Goal: Complete application form

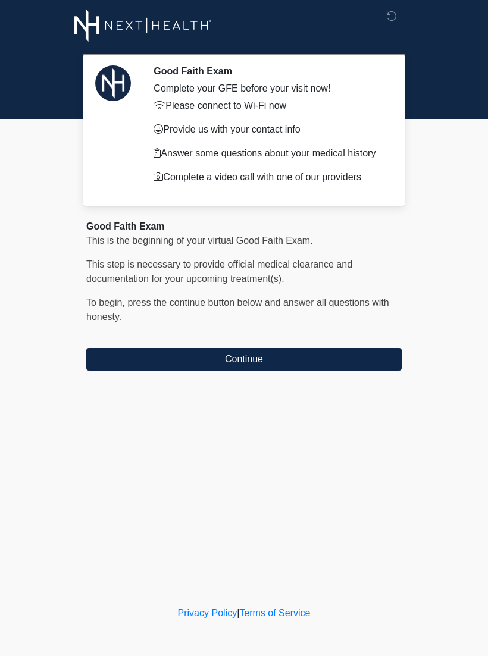
click at [313, 369] on button "Continue" at bounding box center [243, 359] width 315 height 23
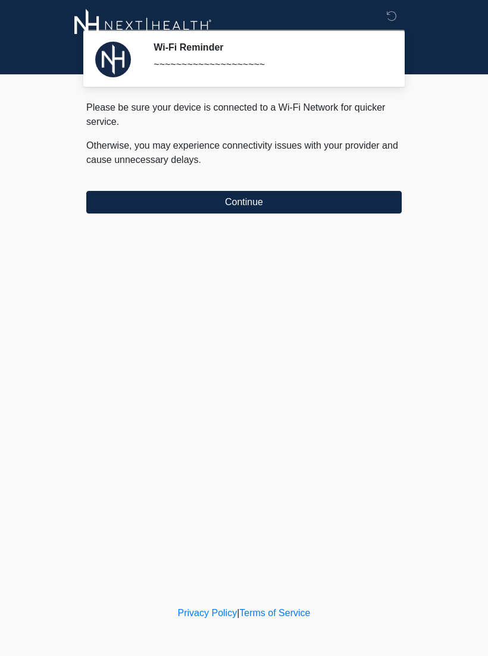
click at [321, 191] on button "Continue" at bounding box center [243, 202] width 315 height 23
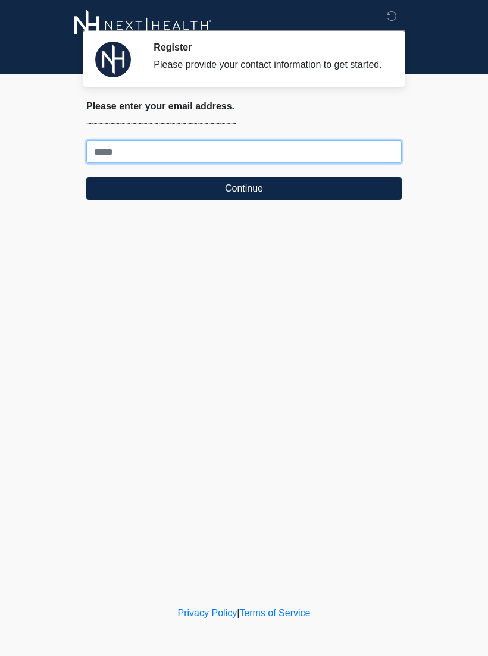
click at [323, 156] on input "Where should we email your treatment plan?" at bounding box center [243, 151] width 315 height 23
type input "**********"
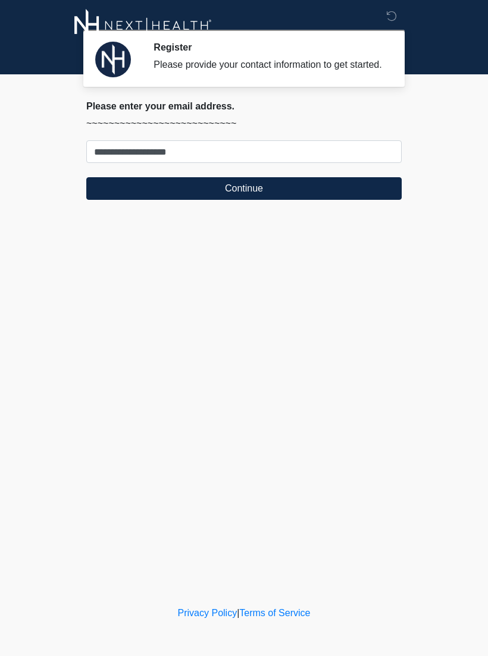
click at [258, 196] on button "Continue" at bounding box center [243, 188] width 315 height 23
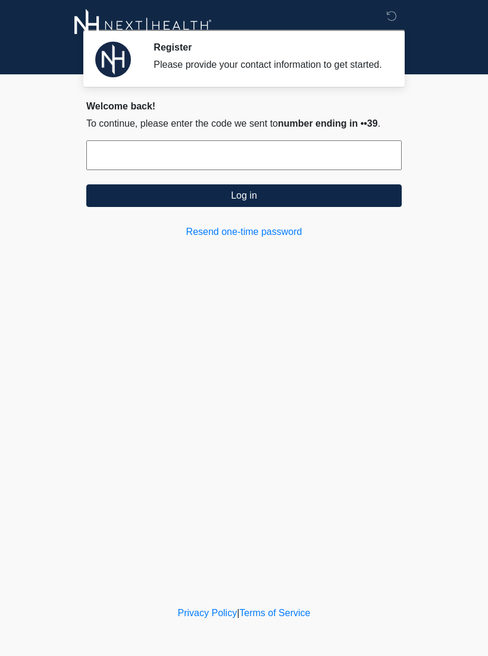
click at [351, 170] on input "text" at bounding box center [243, 155] width 315 height 30
click at [307, 170] on input "text" at bounding box center [243, 155] width 315 height 30
type input "******"
click at [308, 207] on button "Log in" at bounding box center [243, 195] width 315 height 23
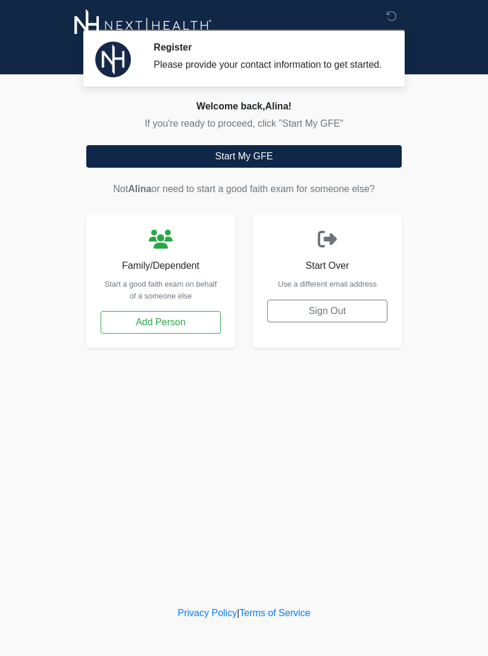
click at [320, 158] on button "Start My GFE" at bounding box center [243, 156] width 315 height 23
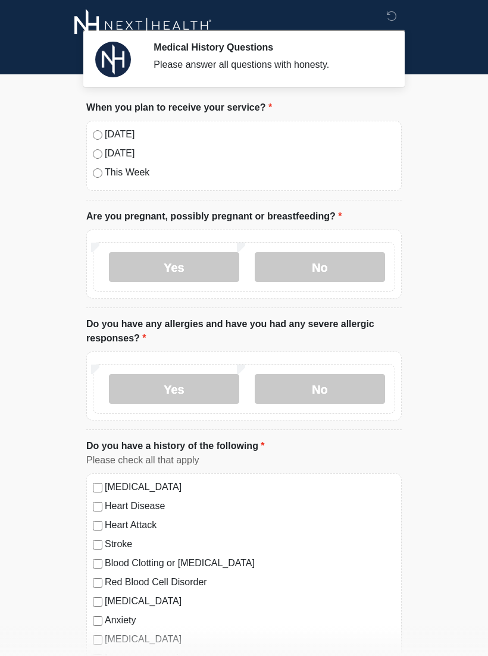
click at [316, 266] on label "No" at bounding box center [319, 267] width 130 height 30
click at [326, 390] on label "No" at bounding box center [319, 389] width 130 height 30
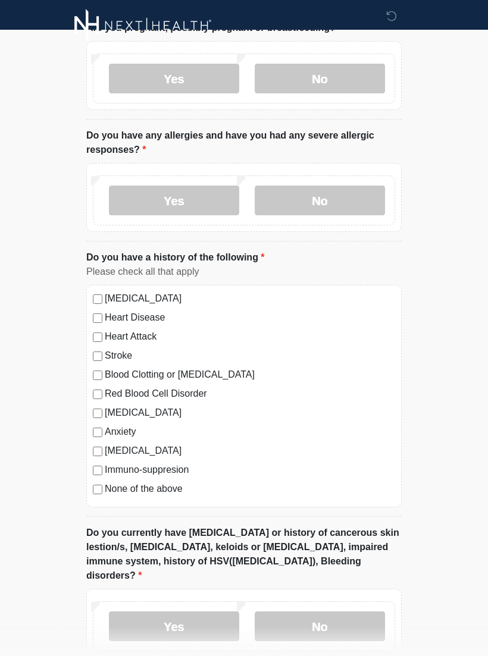
scroll to position [189, 0]
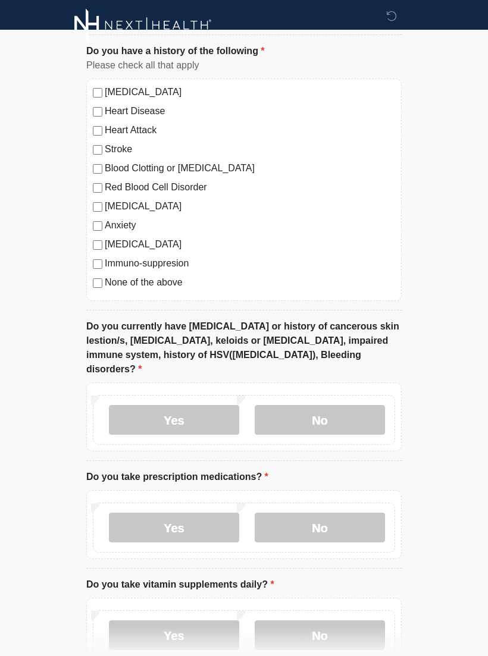
click at [332, 408] on label "No" at bounding box center [319, 421] width 130 height 30
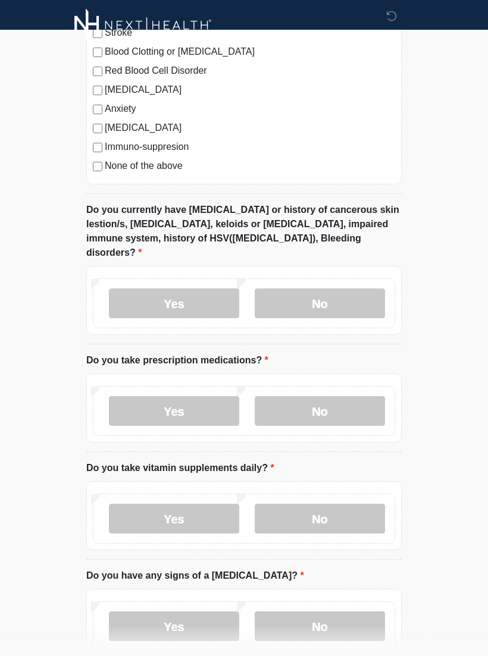
scroll to position [511, 0]
click at [194, 400] on label "Yes" at bounding box center [174, 412] width 130 height 30
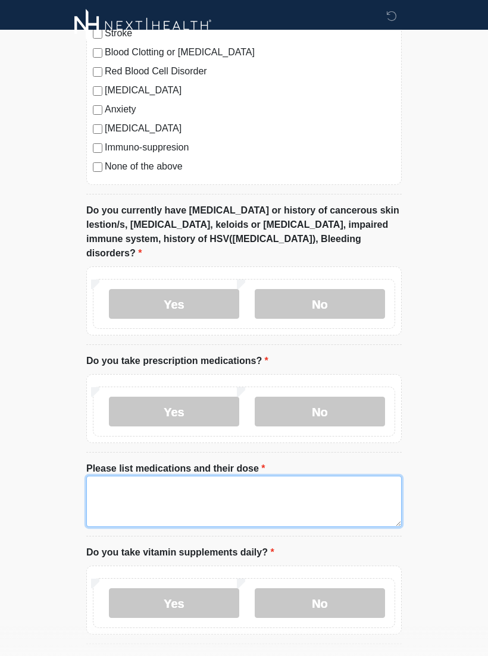
click at [282, 486] on textarea "Please list medications and their dose" at bounding box center [243, 501] width 315 height 51
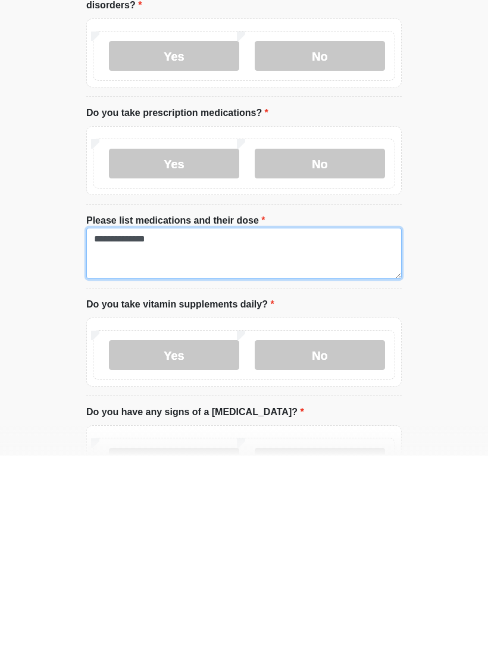
type textarea "**********"
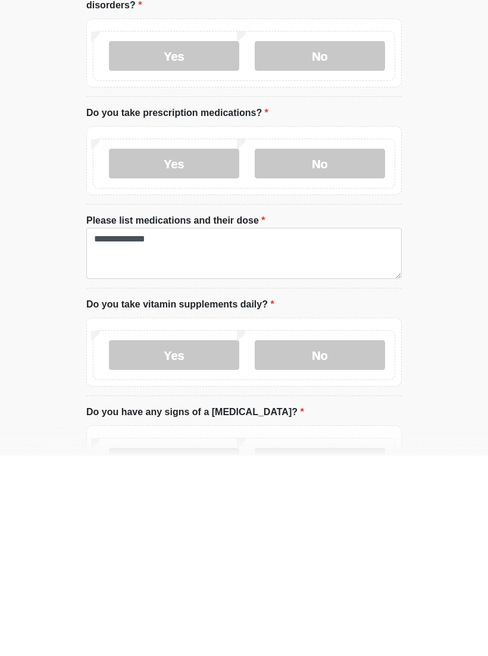
click at [329, 540] on label "No" at bounding box center [319, 555] width 130 height 30
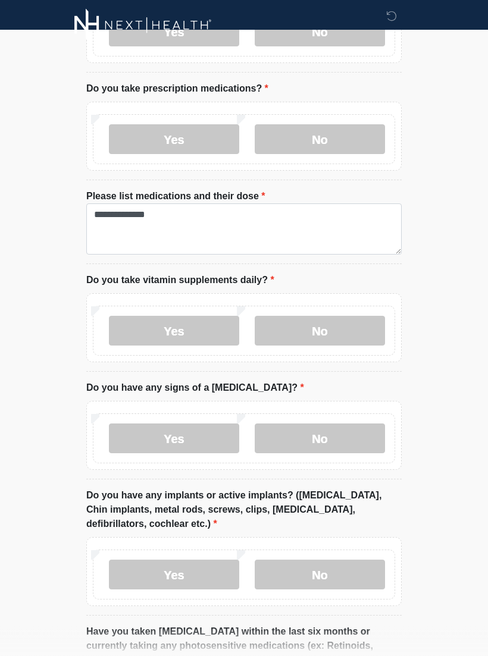
scroll to position [850, 0]
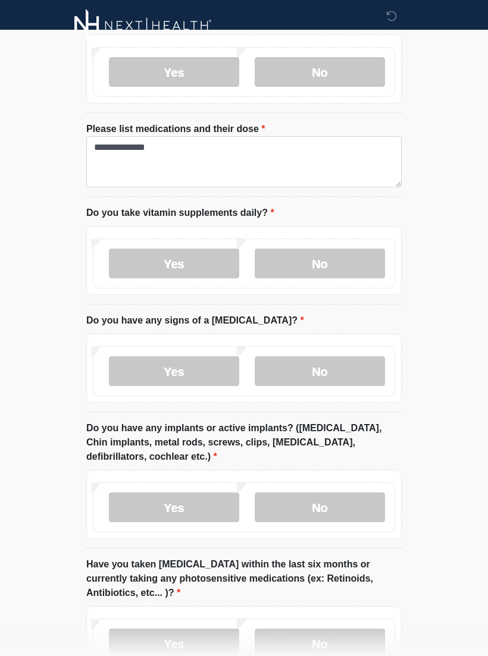
click at [326, 356] on label "No" at bounding box center [319, 371] width 130 height 30
click at [343, 492] on label "No" at bounding box center [319, 507] width 130 height 30
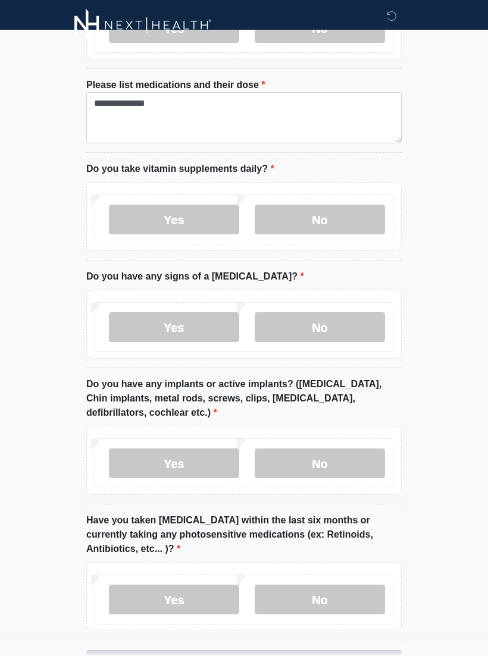
scroll to position [938, 0]
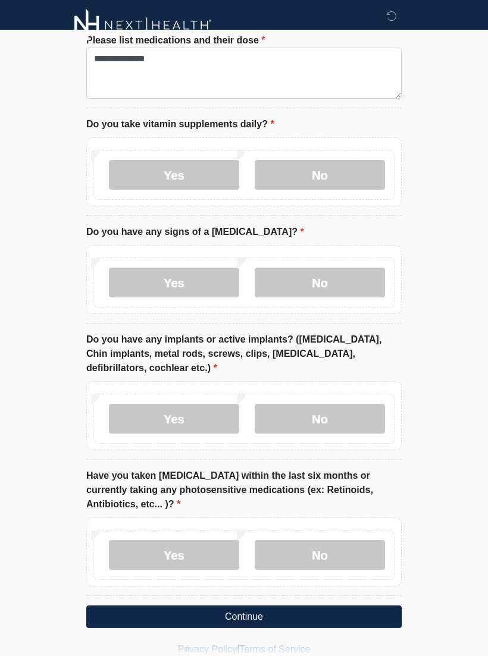
click at [335, 540] on label "No" at bounding box center [319, 555] width 130 height 30
click at [306, 606] on button "Continue" at bounding box center [243, 617] width 315 height 23
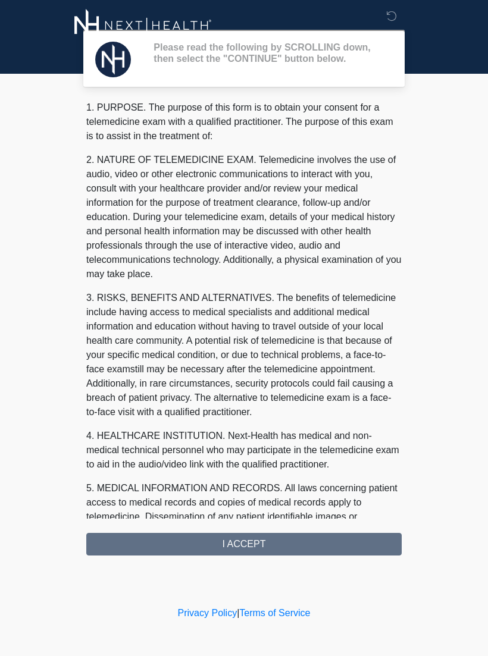
scroll to position [0, 0]
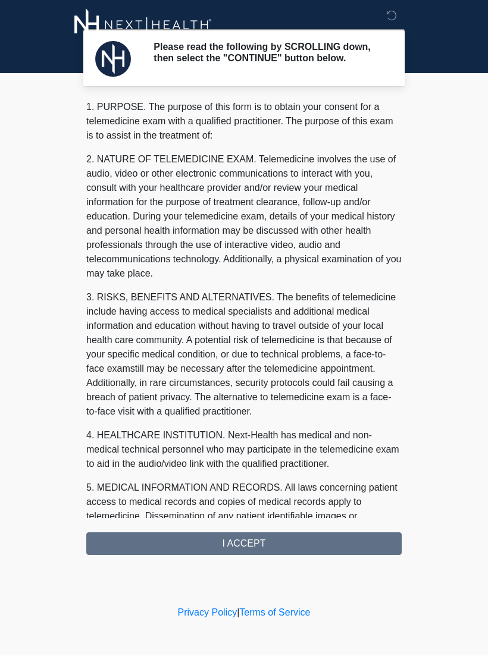
click at [278, 552] on div "1. PURPOSE. The purpose of this form is to obtain your consent for a telemedici…" at bounding box center [243, 327] width 315 height 455
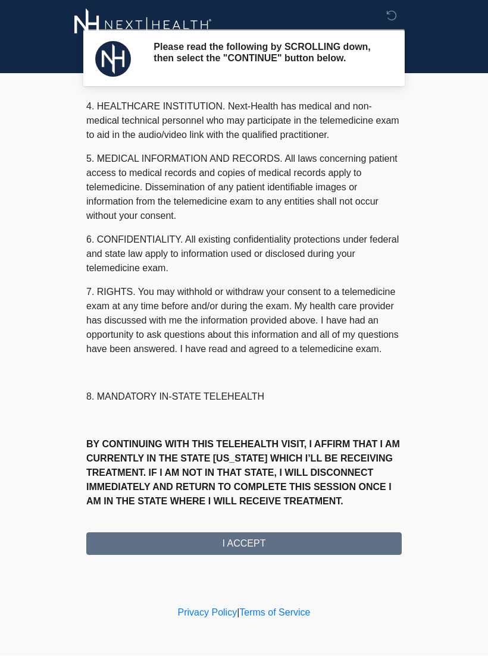
click at [263, 549] on div "1. PURPOSE. The purpose of this form is to obtain your consent for a telemedici…" at bounding box center [243, 327] width 315 height 455
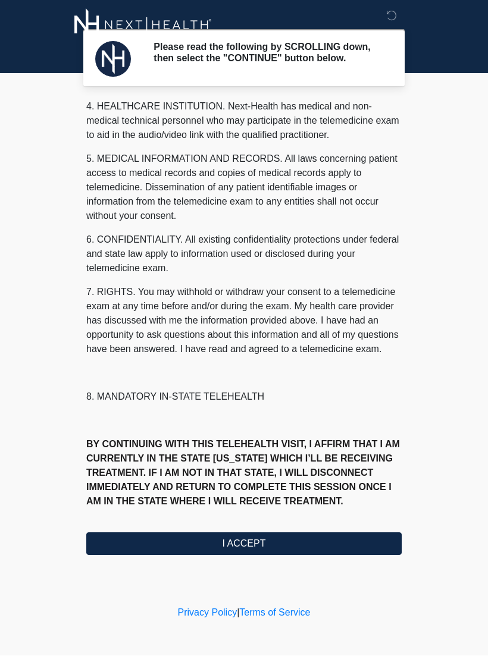
click at [254, 551] on button "I ACCEPT" at bounding box center [243, 544] width 315 height 23
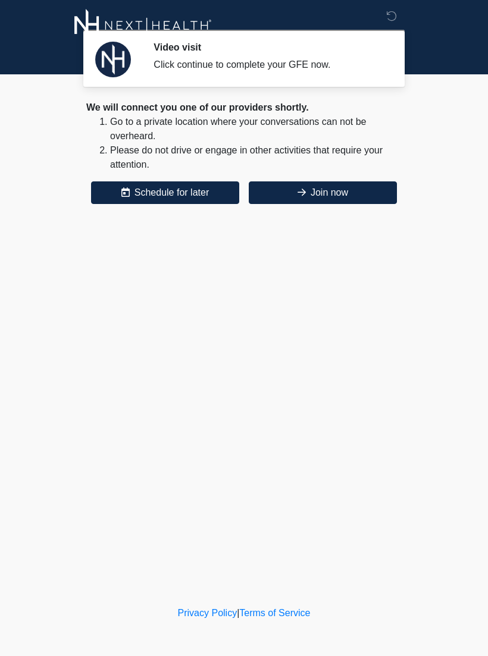
click at [330, 200] on button "Join now" at bounding box center [323, 192] width 148 height 23
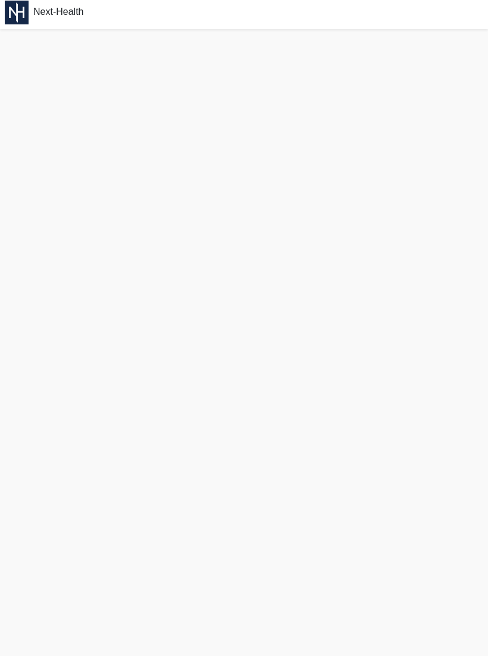
scroll to position [4, 0]
